Goal: Task Accomplishment & Management: Complete application form

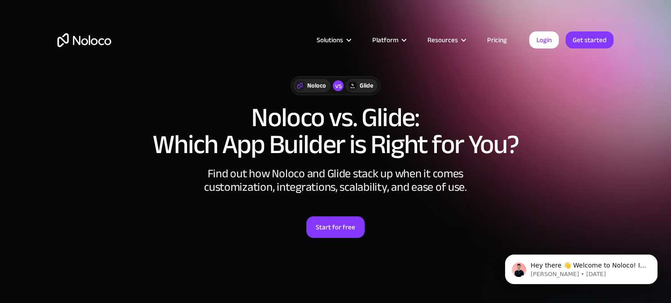
click at [665, 7] on div "Solutions Use Cases Business Types Project Management Keep track of customers, …" at bounding box center [335, 42] width 671 height 84
click at [495, 36] on link "Pricing" at bounding box center [497, 40] width 42 height 12
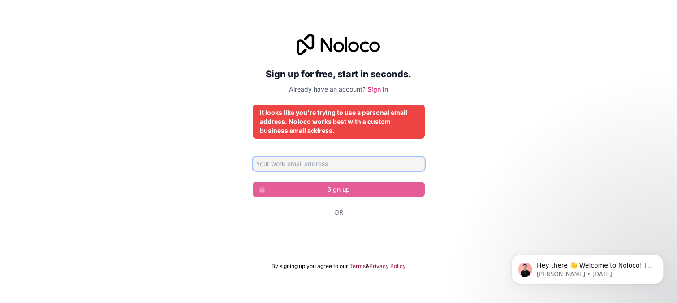
click at [363, 163] on input "Email address" at bounding box center [339, 163] width 172 height 14
click at [284, 162] on input "Email address" at bounding box center [339, 163] width 172 height 14
click at [291, 165] on input "Email address" at bounding box center [339, 163] width 172 height 14
click at [480, 139] on div "Sign up for free, start in seconds. Already have an account? Sign in It looks l…" at bounding box center [338, 151] width 677 height 261
click at [346, 163] on input "Email address" at bounding box center [339, 163] width 172 height 14
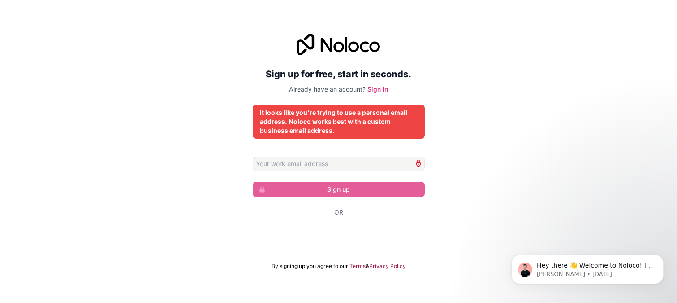
click at [486, 98] on div "Sign up for free, start in seconds. Already have an account? Sign in It looks l…" at bounding box center [338, 151] width 677 height 261
click at [448, 87] on div "Sign up for free, start in seconds. Already have an account? Sign in It looks l…" at bounding box center [338, 151] width 677 height 261
click at [291, 164] on input "Email address" at bounding box center [339, 163] width 172 height 14
click at [310, 161] on input "Email address" at bounding box center [339, 163] width 172 height 14
click at [257, 164] on input "[DOMAIN_NAME]" at bounding box center [339, 163] width 172 height 14
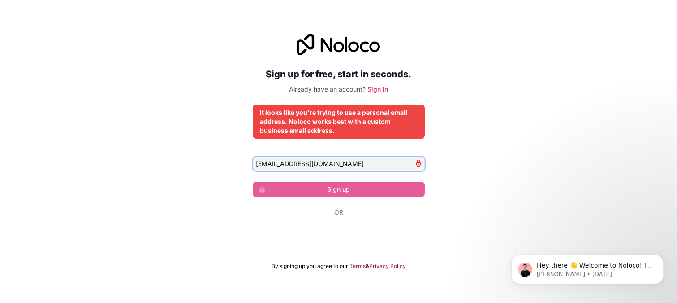
click at [343, 165] on input "[EMAIL_ADDRESS][DOMAIN_NAME]" at bounding box center [339, 163] width 172 height 14
type input "[EMAIL_ADDRESS][DOMAIN_NAME]"
click at [337, 164] on input "[EMAIL_ADDRESS][DOMAIN_NAME]" at bounding box center [339, 163] width 172 height 14
click at [345, 163] on input "[EMAIL_ADDRESS][DOMAIN_NAME]" at bounding box center [339, 163] width 172 height 14
